Goal: Check status: Check status

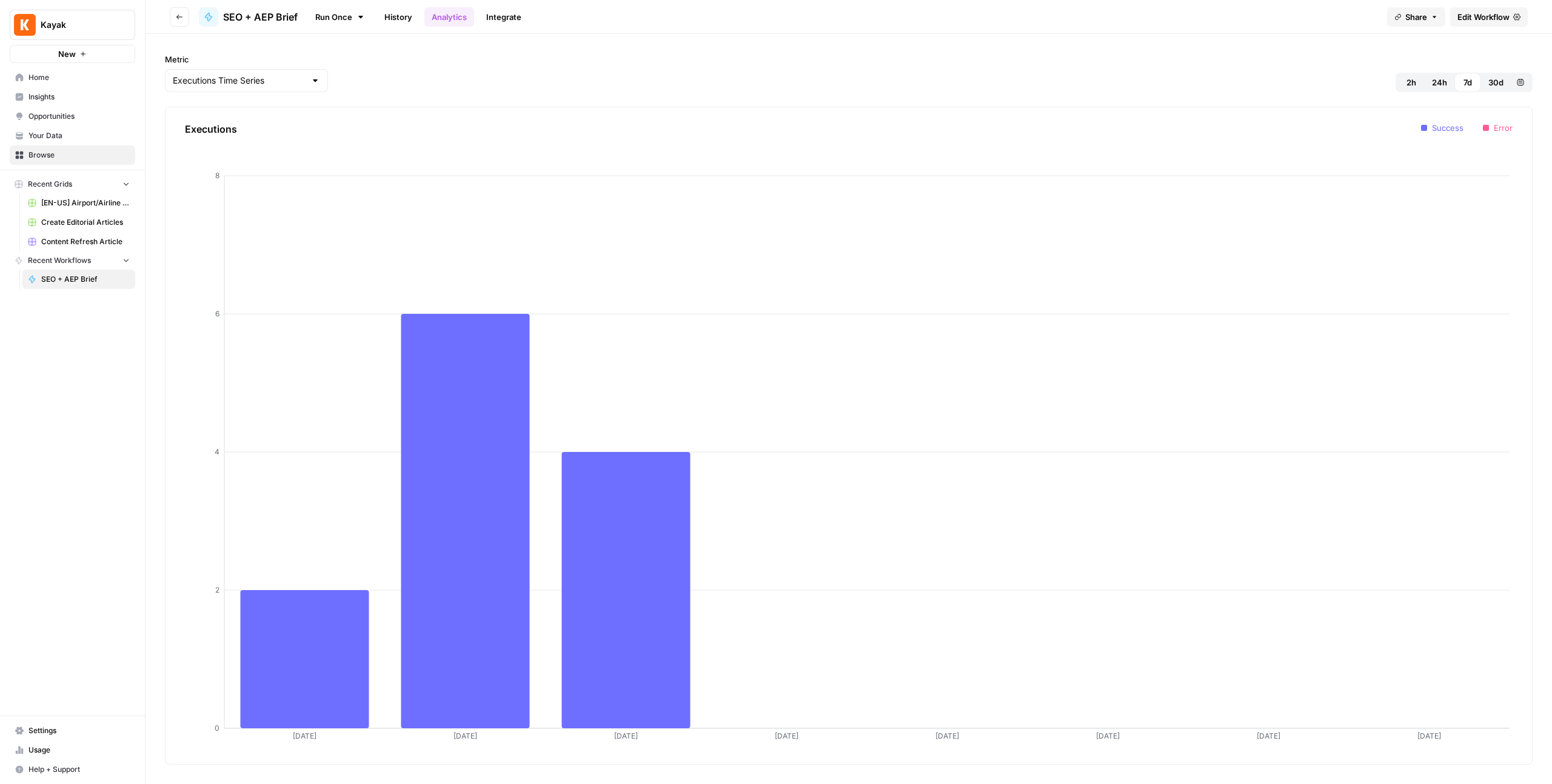
click at [58, 79] on span "Home" at bounding box center [79, 77] width 101 height 11
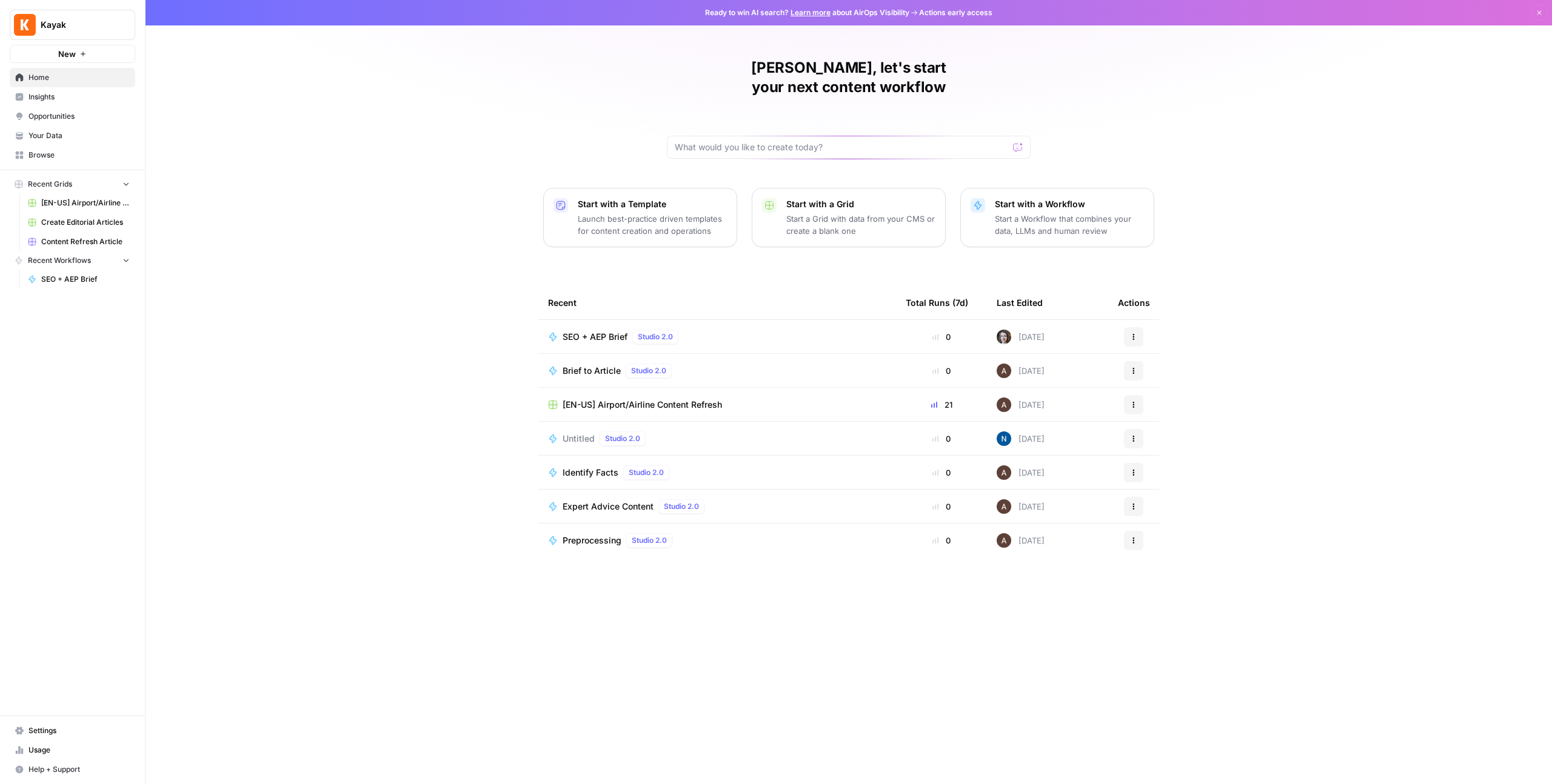
click at [582, 331] on span "SEO + AEP Brief" at bounding box center [595, 337] width 65 height 12
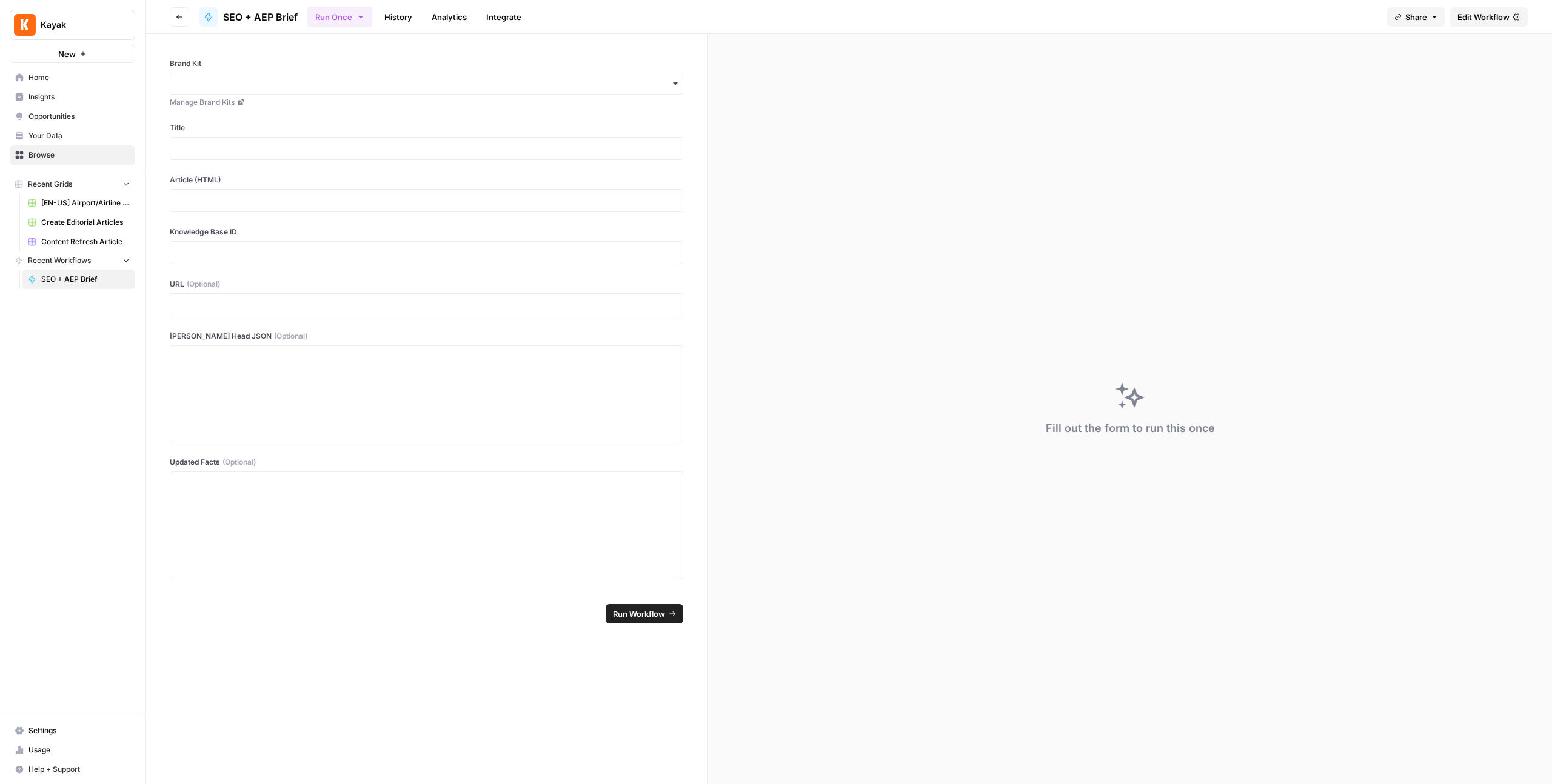
click at [468, 17] on link "Analytics" at bounding box center [449, 17] width 50 height 19
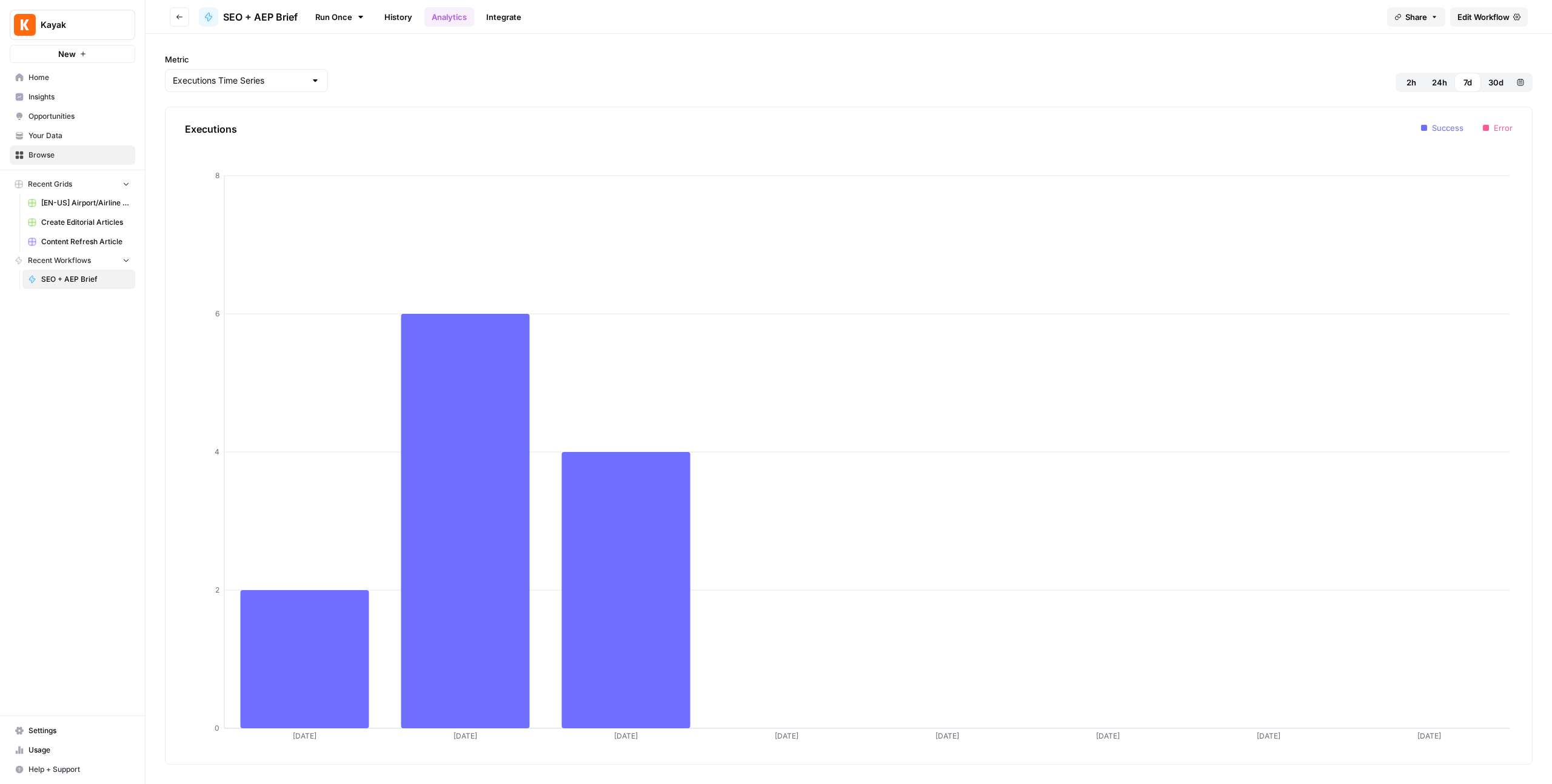
click at [411, 14] on link "History" at bounding box center [398, 17] width 42 height 19
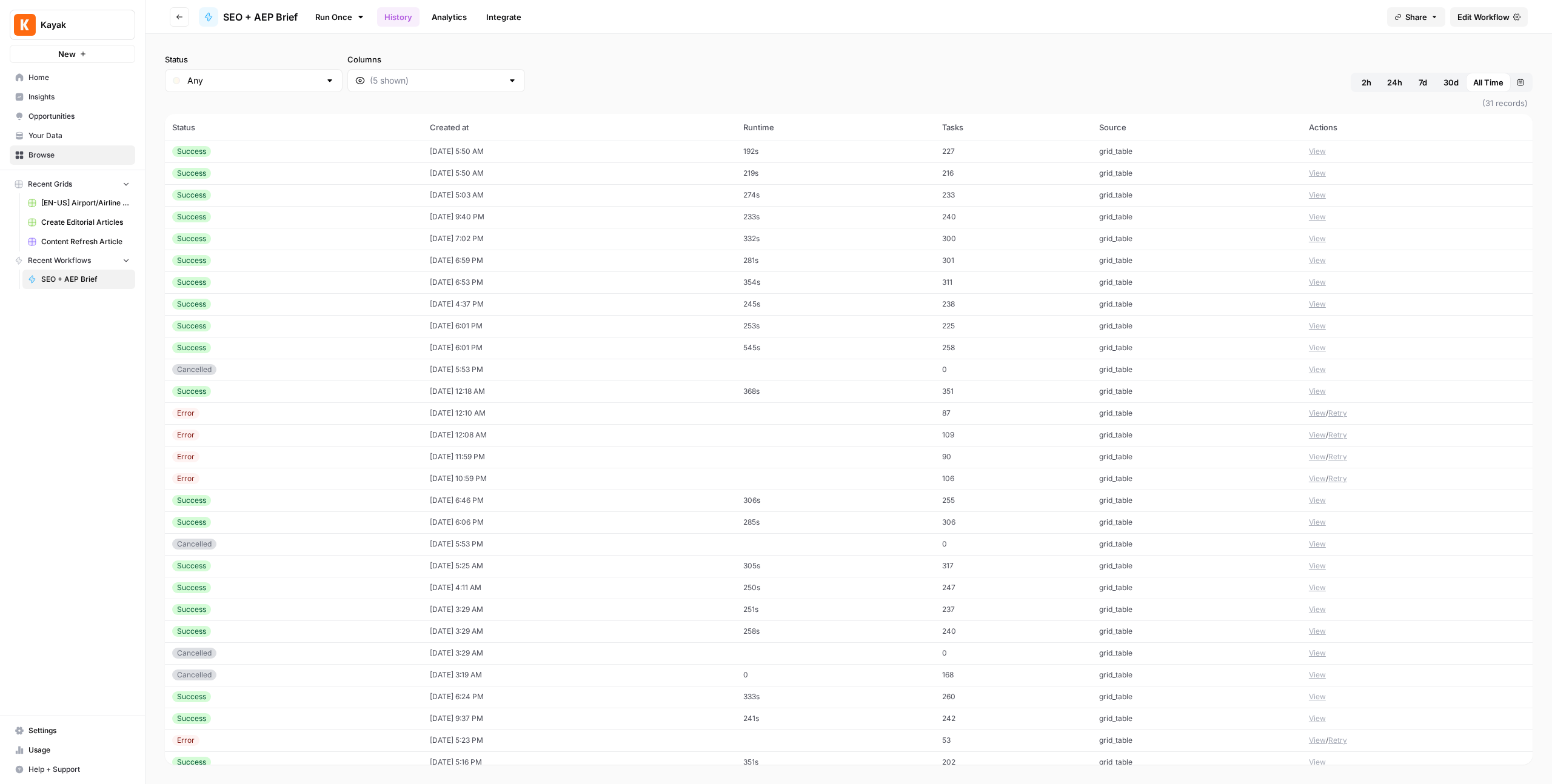
click at [500, 67] on div "Status Any Columns 2h 24h 7d 30d All Time Custom range" at bounding box center [848, 72] width 1368 height 39
